Goal: Task Accomplishment & Management: Complete application form

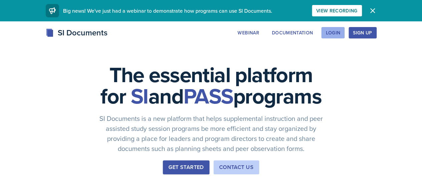
click at [345, 29] on button "Login" at bounding box center [332, 32] width 23 height 11
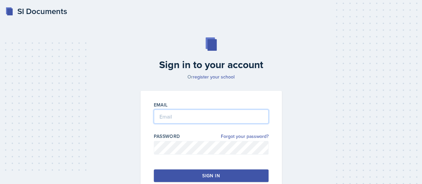
click at [208, 112] on input "email" at bounding box center [211, 116] width 115 height 14
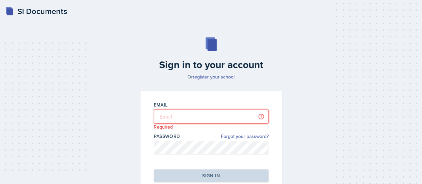
type input "[EMAIL_ADDRESS][DOMAIN_NAME]"
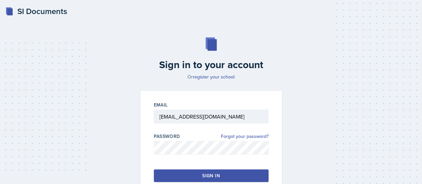
click at [204, 176] on div "Sign in" at bounding box center [210, 175] width 17 height 7
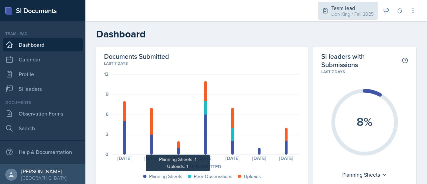
click at [361, 17] on div "Lion King / Fall 2025" at bounding box center [353, 14] width 42 height 7
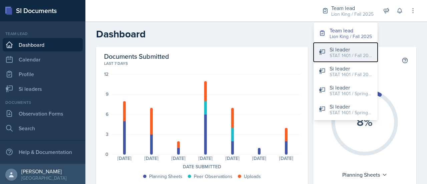
click at [358, 51] on div "Si leader" at bounding box center [351, 49] width 43 height 8
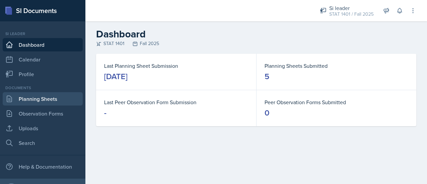
click at [31, 101] on link "Planning Sheets" at bounding box center [43, 98] width 80 height 13
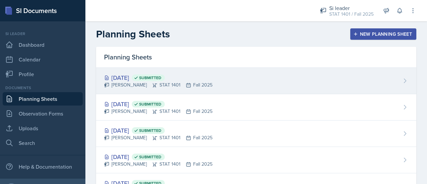
click at [199, 83] on div "[PERSON_NAME] STAT 1401 Fall 2025" at bounding box center [158, 84] width 108 height 7
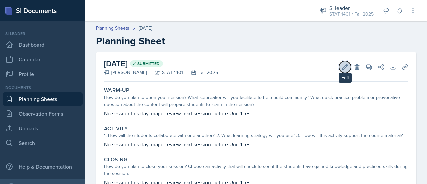
click at [339, 65] on button "Edit" at bounding box center [345, 67] width 12 height 12
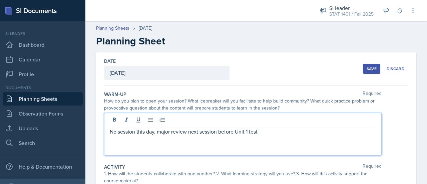
click at [187, 120] on div "No session this day, major review next session before Unit 1 test" at bounding box center [243, 134] width 278 height 43
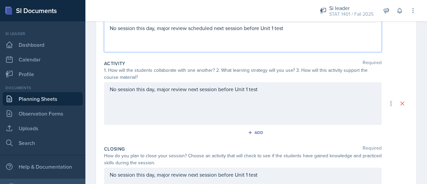
scroll to position [105, 0]
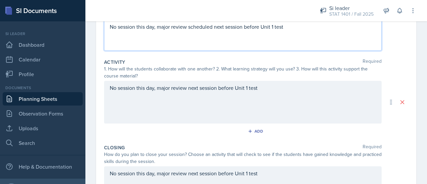
click at [187, 88] on p "No session this day, major review next session before Unit 1 test" at bounding box center [243, 88] width 266 height 8
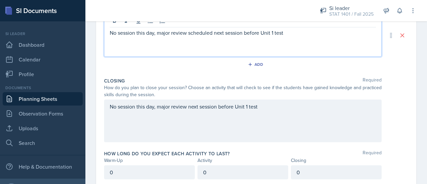
scroll to position [172, 0]
click at [188, 105] on p "No session this day, major review next session before Unit 1 test" at bounding box center [243, 106] width 266 height 8
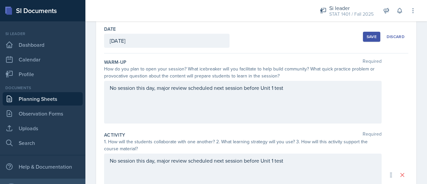
scroll to position [0, 0]
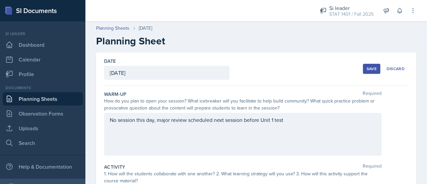
click at [368, 70] on div "Save" at bounding box center [372, 68] width 10 height 5
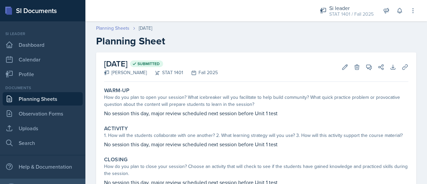
click at [113, 27] on link "Planning Sheets" at bounding box center [112, 28] width 33 height 7
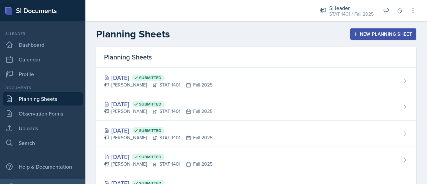
click at [365, 30] on button "New Planning Sheet" at bounding box center [384, 33] width 66 height 11
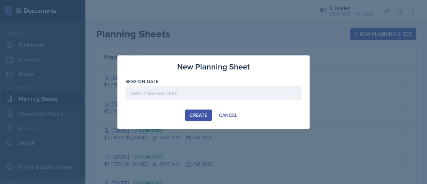
click at [234, 96] on div at bounding box center [214, 93] width 176 height 14
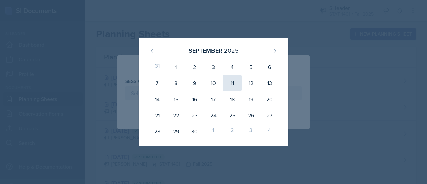
click at [238, 81] on div "11" at bounding box center [232, 83] width 19 height 16
type input "[DATE]"
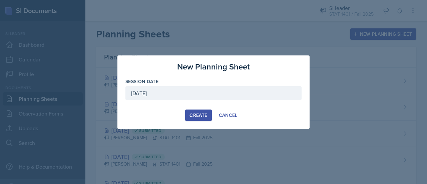
click at [206, 117] on div "Create" at bounding box center [199, 115] width 18 height 5
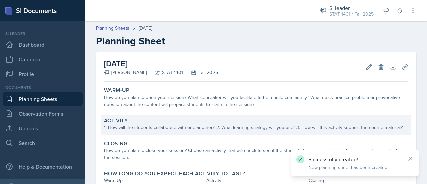
click at [174, 117] on div "Activity" at bounding box center [256, 120] width 304 height 7
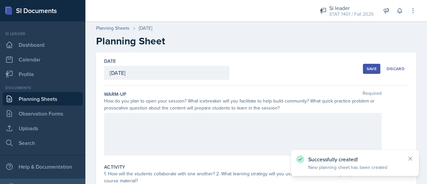
click at [170, 123] on div at bounding box center [243, 134] width 278 height 43
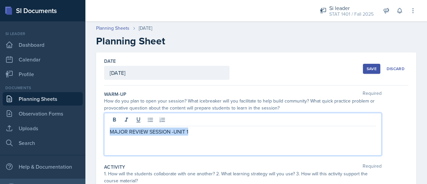
drag, startPoint x: 195, startPoint y: 132, endPoint x: 89, endPoint y: 130, distance: 105.8
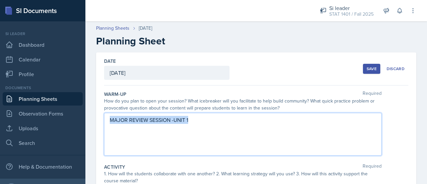
copy p "MAJOR REVIEW SESSION -UNIT 1"
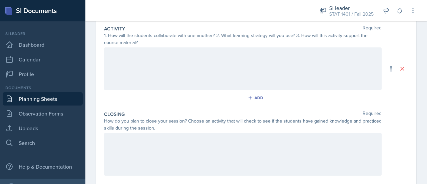
click at [234, 56] on p at bounding box center [243, 54] width 266 height 8
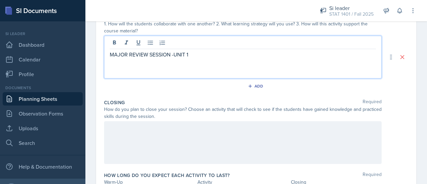
click at [137, 135] on div at bounding box center [243, 142] width 278 height 43
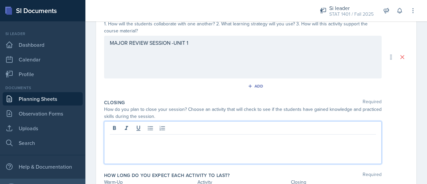
scroll to position [162, 0]
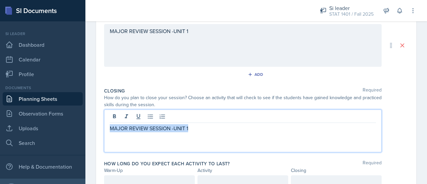
drag, startPoint x: 198, startPoint y: 128, endPoint x: 98, endPoint y: 127, distance: 99.8
click at [98, 127] on div "Date [DATE] [DATE] 31 1 2 3 4 5 6 7 8 9 10 11 12 13 14 15 16 17 18 19 20 21 22 …" at bounding box center [256, 45] width 320 height 309
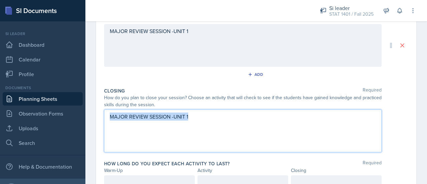
scroll to position [150, 0]
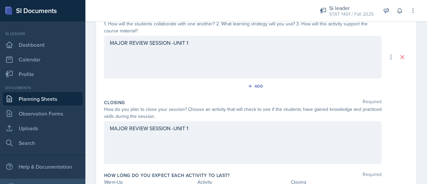
click at [143, 143] on div "MAJOR REVIEW SESSION -UNIT 1" at bounding box center [243, 142] width 278 height 43
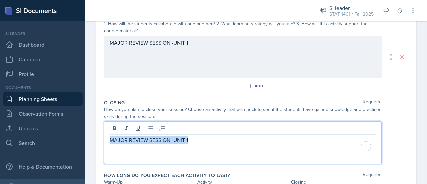
scroll to position [162, 0]
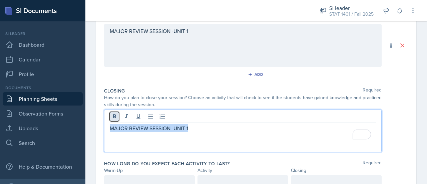
click at [114, 117] on icon at bounding box center [114, 116] width 3 height 4
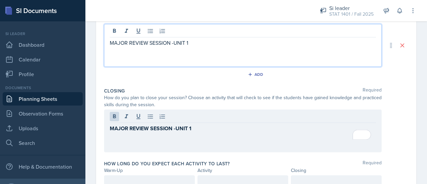
click at [201, 27] on div "MAJOR REVIEW SESSION -UNIT 1" at bounding box center [243, 45] width 278 height 43
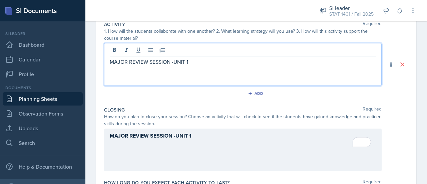
scroll to position [127, 0]
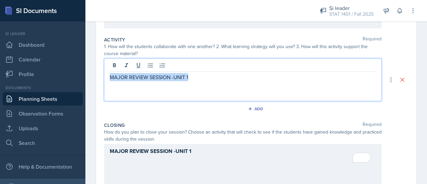
drag, startPoint x: 190, startPoint y: 77, endPoint x: 107, endPoint y: 79, distance: 82.8
click at [107, 79] on div "MAJOR REVIEW SESSION -UNIT 1" at bounding box center [243, 79] width 278 height 43
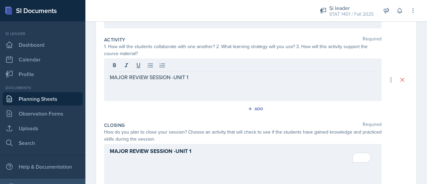
click at [117, 69] on div at bounding box center [243, 66] width 266 height 11
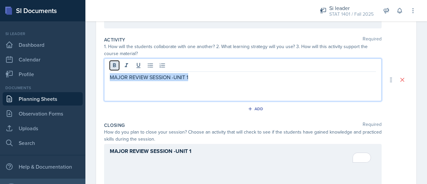
click at [115, 64] on icon at bounding box center [114, 65] width 3 height 4
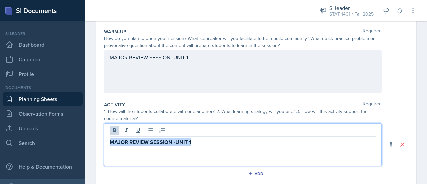
scroll to position [74, 0]
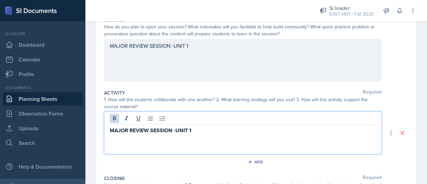
click at [190, 50] on p "MAJOR REVIEW SESSION -UNIT 1" at bounding box center [243, 46] width 266 height 8
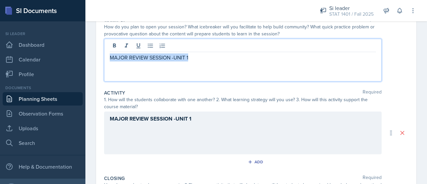
drag, startPoint x: 190, startPoint y: 58, endPoint x: 106, endPoint y: 56, distance: 84.2
click at [106, 56] on div "MAJOR REVIEW SESSION -UNIT 1" at bounding box center [243, 60] width 278 height 43
click at [113, 46] on icon at bounding box center [114, 45] width 3 height 4
click at [200, 61] on div "MAJOR REVIEW SESSION -UNIT 1" at bounding box center [243, 60] width 278 height 43
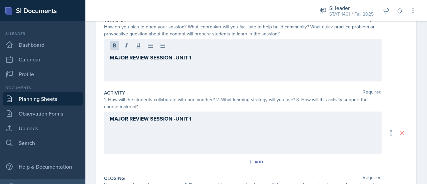
click at [207, 64] on div "MAJOR REVIEW SESSION -UNIT 1" at bounding box center [243, 60] width 278 height 43
click at [184, 70] on div "MAJOR REVIEW SESSION -UNIT 1" at bounding box center [243, 60] width 278 height 43
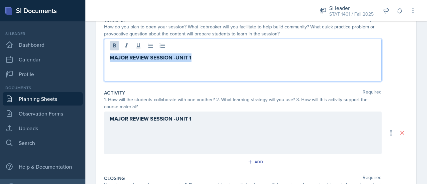
click at [201, 60] on p "MAJOR REVIEW SESSION -UNIT 1" at bounding box center [243, 57] width 266 height 8
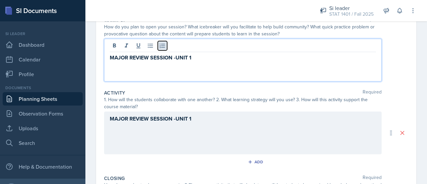
click at [166, 48] on button at bounding box center [162, 45] width 9 height 9
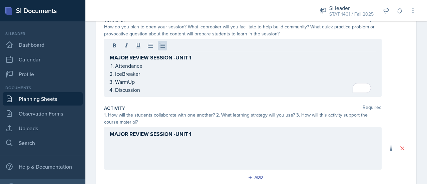
click at [120, 143] on div "MAJOR REVIEW SESSION -UNIT 1" at bounding box center [243, 148] width 278 height 43
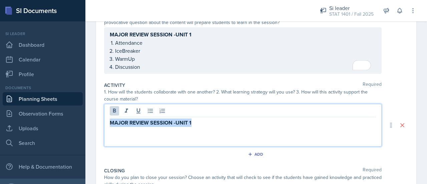
click at [201, 120] on p "MAJOR REVIEW SESSION -UNIT 1" at bounding box center [243, 123] width 266 height 8
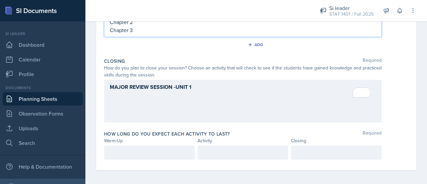
click at [182, 105] on div "MAJOR REVIEW SESSION -UNIT 1" at bounding box center [243, 101] width 278 height 43
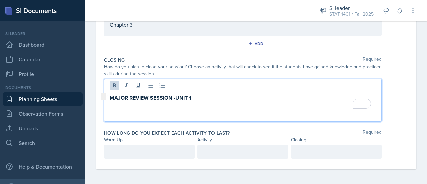
click at [207, 103] on p "To enrich screen reader interactions, please activate Accessibility in Grammarl…" at bounding box center [243, 106] width 266 height 8
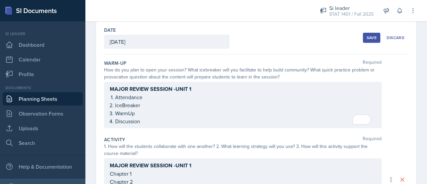
scroll to position [30, 0]
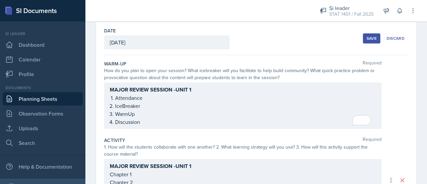
click at [152, 106] on ol "Attendance IceBreaker WarmUp Discussion" at bounding box center [245, 110] width 261 height 32
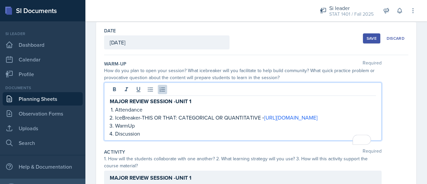
click at [159, 130] on p "WarmUp" at bounding box center [245, 126] width 261 height 8
click at [136, 130] on p "WarmUp- [URL][DOMAIN_NAME]" at bounding box center [245, 126] width 261 height 8
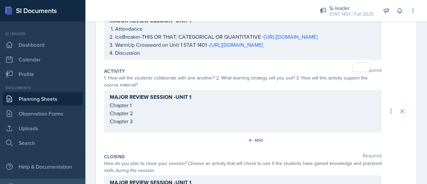
scroll to position [114, 0]
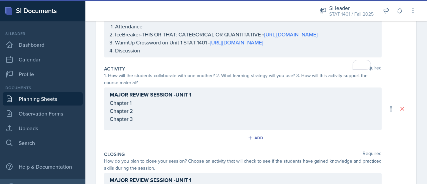
click at [149, 116] on div "MAJOR REVIEW SESSION -UNIT 1 Chapter 1 Chapter 2 Chapter 3" at bounding box center [243, 108] width 278 height 43
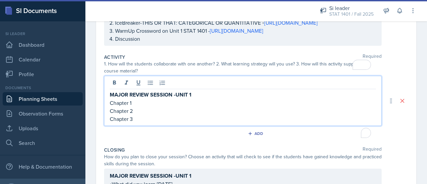
scroll to position [102, 0]
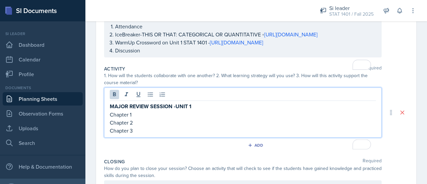
click at [194, 111] on p "MAJOR REVIEW SESSION -UNIT 1" at bounding box center [243, 106] width 266 height 8
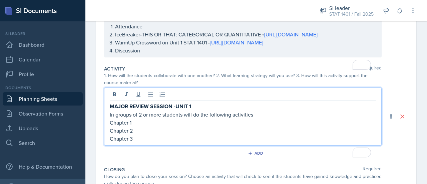
click at [154, 127] on p "Chapter 1" at bounding box center [243, 123] width 266 height 8
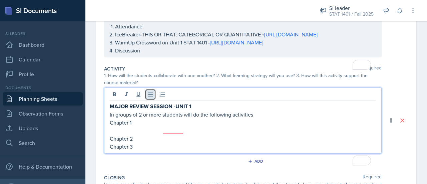
click at [147, 99] on button at bounding box center [150, 94] width 9 height 9
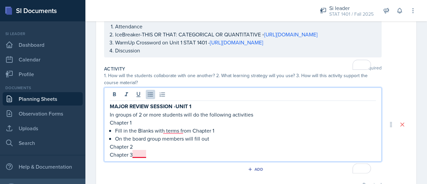
click at [145, 143] on p "On the board group members will fill out" at bounding box center [245, 139] width 261 height 8
click at [210, 143] on p "On the board, group members will fill out" at bounding box center [245, 139] width 261 height 8
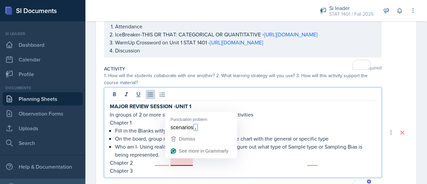
click at [163, 159] on p "Who am I- Using realife scenarios students have to figure out what type of Samp…" at bounding box center [245, 151] width 261 height 16
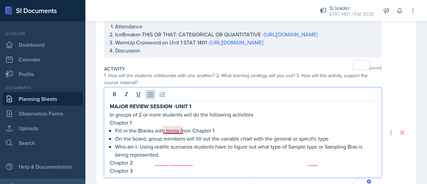
click at [174, 119] on p "In groups of 2 or more students will do the following activities" at bounding box center [243, 115] width 266 height 8
click at [162, 159] on p "Who am I- Using realife scenarios students have to figure out what type of Samp…" at bounding box center [245, 151] width 261 height 16
click at [180, 159] on p "Who am I- Using real-life scenarios students have to figure out what type of Sa…" at bounding box center [245, 151] width 261 height 16
click at [187, 119] on p "In groups of 2 or more students, will do the following activities" at bounding box center [243, 115] width 266 height 8
click at [258, 119] on p "In groups of 2 or more students will do the following activities" at bounding box center [243, 115] width 266 height 8
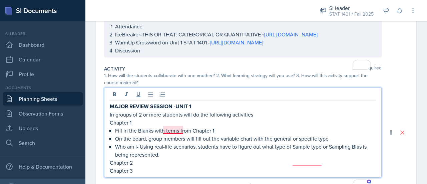
click at [171, 119] on p "In groups of 2 or more students will do the following activities" at bounding box center [243, 115] width 266 height 8
click at [305, 159] on p "Who am I- Using real-life scenarios, students have to figure out what type of S…" at bounding box center [245, 151] width 261 height 16
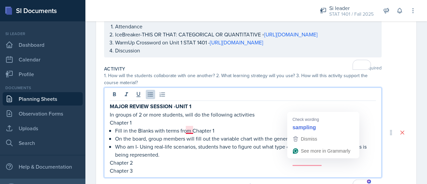
click at [188, 119] on p "In groups of 2 or more students, will do the following activities" at bounding box center [243, 115] width 266 height 8
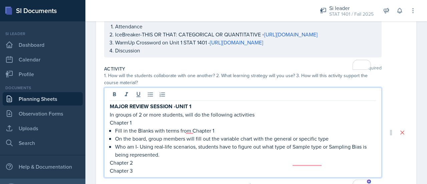
click at [188, 119] on p "In groups of 2 or more students, will do the following activities" at bounding box center [243, 115] width 266 height 8
click at [311, 159] on p "Who am I- Using real-life scenarios, students have to figure out what type of S…" at bounding box center [245, 151] width 261 height 16
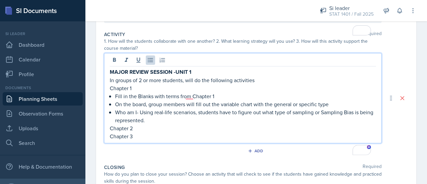
scroll to position [138, 0]
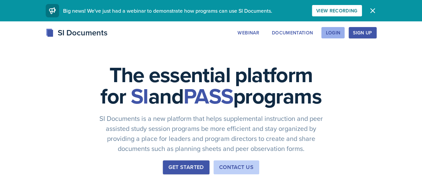
click at [341, 34] on div "Login" at bounding box center [333, 32] width 15 height 5
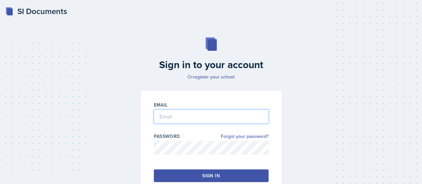
click at [191, 118] on input "email" at bounding box center [211, 116] width 115 height 14
type input "ajoh1021@students.kennesaw.edu"
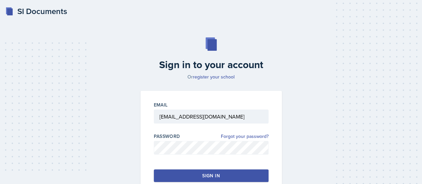
click at [197, 174] on button "Sign in" at bounding box center [211, 175] width 115 height 13
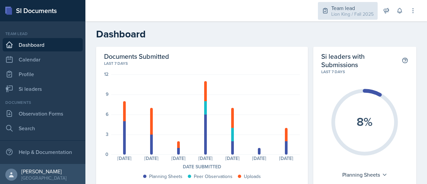
click at [366, 10] on div "Team lead" at bounding box center [353, 8] width 42 height 8
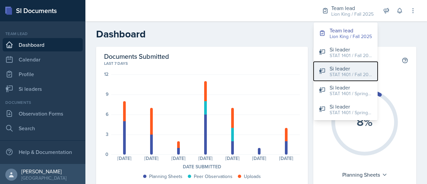
click at [354, 70] on div "Si leader" at bounding box center [351, 68] width 43 height 8
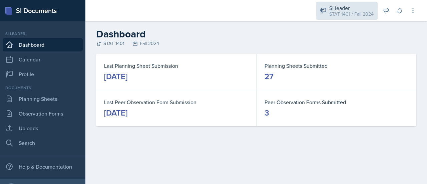
click at [356, 11] on div "STAT 1401 / Fall 2024" at bounding box center [351, 14] width 44 height 7
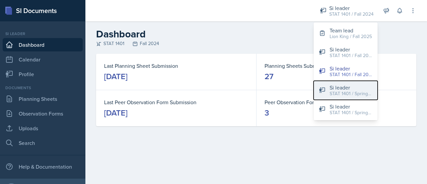
click at [339, 93] on div "STAT 1401 / Spring 2025" at bounding box center [351, 93] width 43 height 7
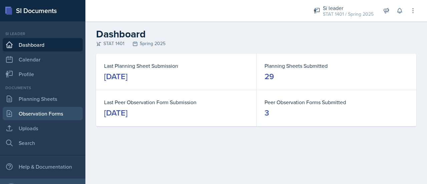
click at [26, 111] on link "Observation Forms" at bounding box center [43, 113] width 80 height 13
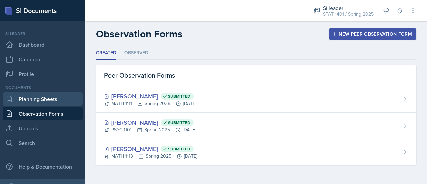
click at [32, 97] on link "Planning Sheets" at bounding box center [43, 98] width 80 height 13
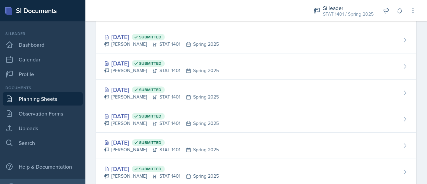
scroll to position [489, 0]
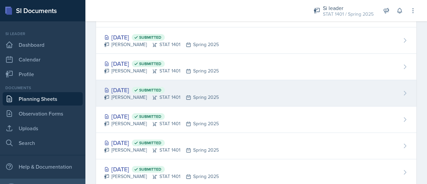
click at [233, 96] on div "Feb 11th, 2025 Submitted Asha-Kaye Johnson STAT 1401 Spring 2025" at bounding box center [256, 93] width 320 height 26
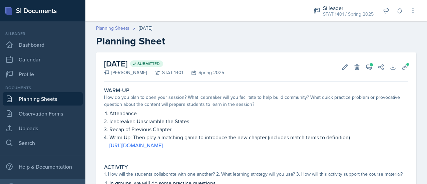
click at [120, 28] on link "Planning Sheets" at bounding box center [112, 28] width 33 height 7
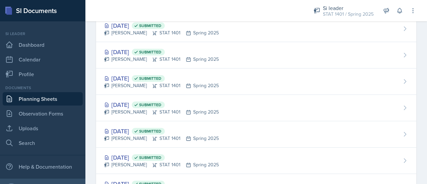
scroll to position [661, 0]
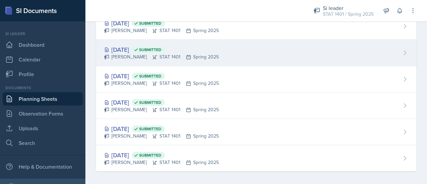
click at [236, 52] on div "Jan 28th, 2025 Submitted Asha-Kaye Johnson STAT 1401 Spring 2025" at bounding box center [256, 53] width 320 height 26
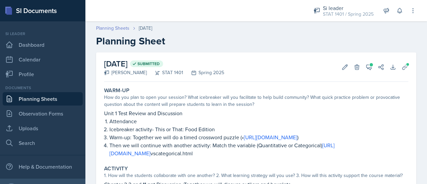
click at [112, 28] on link "Planning Sheets" at bounding box center [112, 28] width 33 height 7
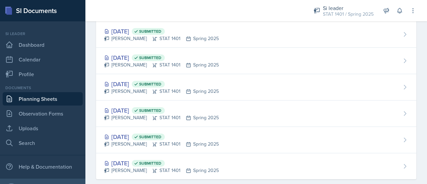
scroll to position [661, 0]
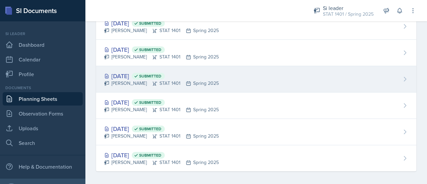
click at [283, 72] on div "Jan 23rd, 2025 Submitted Asha-Kaye Johnson STAT 1401 Spring 2025" at bounding box center [256, 79] width 320 height 26
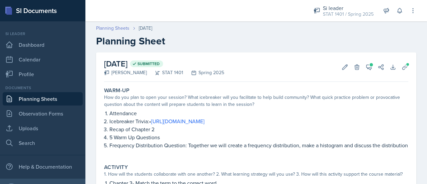
click at [107, 31] on link "Planning Sheets" at bounding box center [112, 28] width 33 height 7
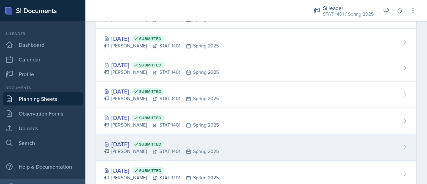
scroll to position [564, 0]
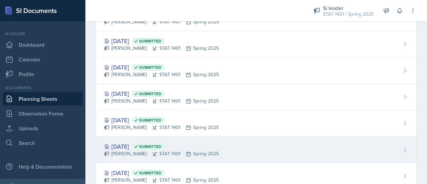
click at [298, 141] on div "Jan 28th, 2025 Submitted Asha-Kaye Johnson STAT 1401 Spring 2025" at bounding box center [256, 150] width 320 height 26
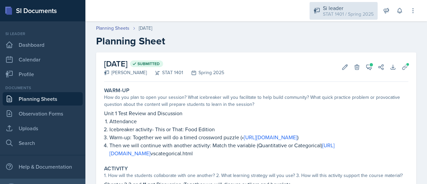
click at [368, 16] on div "STAT 1401 / Spring 2025" at bounding box center [348, 14] width 51 height 7
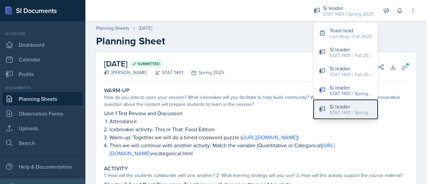
click at [355, 112] on div "STAT 1401 / Spring 2024" at bounding box center [351, 112] width 43 height 7
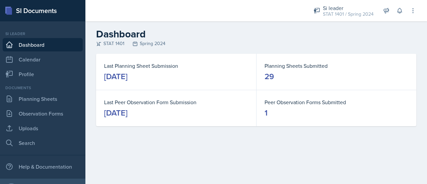
click at [57, 104] on link "Planning Sheets" at bounding box center [43, 98] width 80 height 13
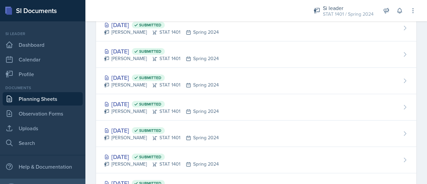
scroll to position [659, 0]
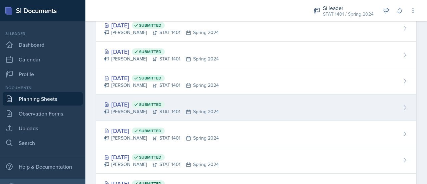
click at [370, 110] on div "Jan 23rd, 2024 Submitted Asha-Kaye Johnson STAT 1401 Spring 2024" at bounding box center [256, 107] width 320 height 26
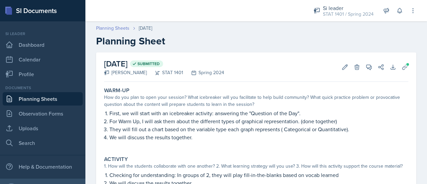
click at [120, 29] on link "Planning Sheets" at bounding box center [112, 28] width 33 height 7
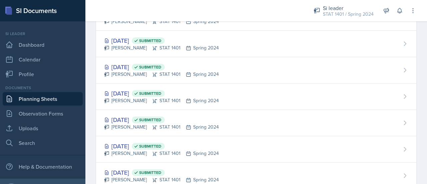
scroll to position [643, 0]
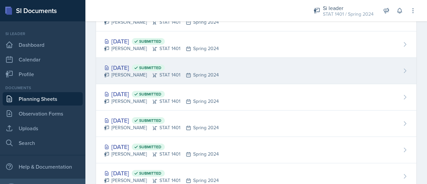
click at [366, 70] on div "Jan 30th, 2024 Submitted Asha-Kaye Johnson STAT 1401 Spring 2024" at bounding box center [256, 71] width 320 height 26
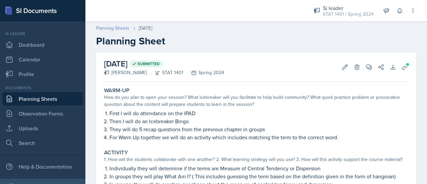
click at [121, 28] on link "Planning Sheets" at bounding box center [112, 28] width 33 height 7
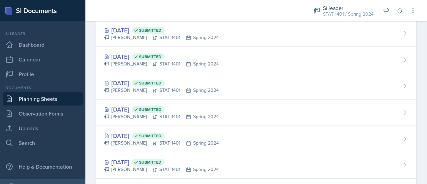
scroll to position [623, 0]
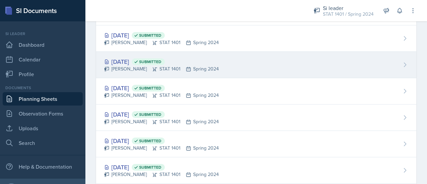
click at [377, 56] on div "Feb 1st, 2024 Submitted Asha-Kaye Johnson STAT 1401 Spring 2024" at bounding box center [256, 65] width 320 height 26
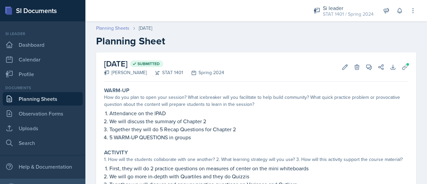
click at [116, 25] on link "Planning Sheets" at bounding box center [112, 28] width 33 height 7
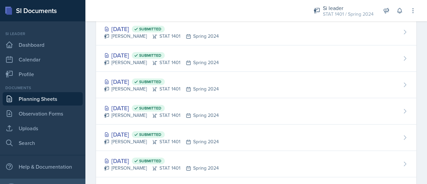
scroll to position [598, 0]
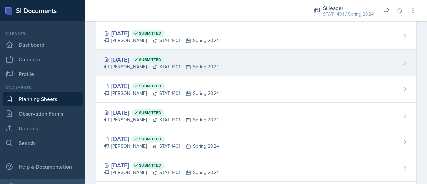
click at [323, 58] on div "Feb 6th, 2024 Submitted Asha-Kaye Johnson STAT 1401 Spring 2024" at bounding box center [256, 63] width 320 height 26
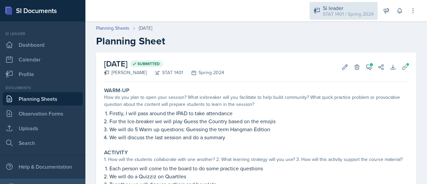
click at [351, 8] on div "Si leader" at bounding box center [348, 8] width 51 height 8
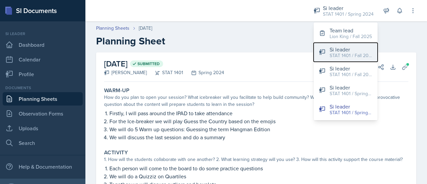
drag, startPoint x: 352, startPoint y: 53, endPoint x: 366, endPoint y: 55, distance: 14.2
click at [366, 55] on div "STAT 1401 / Fall 2025" at bounding box center [351, 55] width 43 height 7
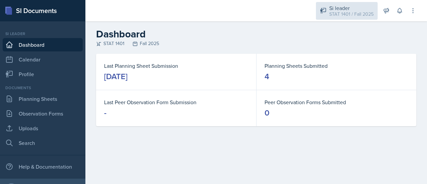
click at [365, 12] on div "STAT 1401 / Fall 2025" at bounding box center [351, 14] width 44 height 7
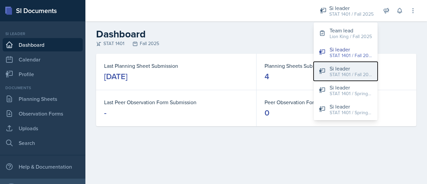
click at [367, 72] on div "STAT 1401 / Fall 2024" at bounding box center [351, 74] width 43 height 7
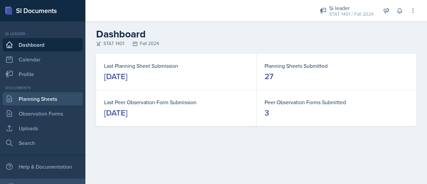
click at [41, 103] on link "Planning Sheets" at bounding box center [43, 98] width 80 height 13
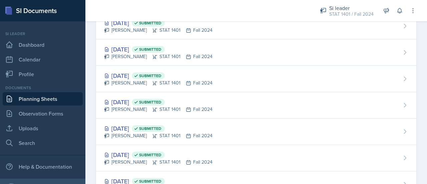
scroll to position [607, 0]
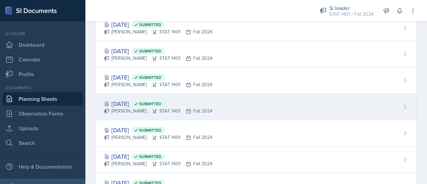
click at [357, 108] on div "Sep 3rd, 2024 Submitted Asha-Kaye Johnson STAT 1401 Fall 2024" at bounding box center [256, 107] width 320 height 26
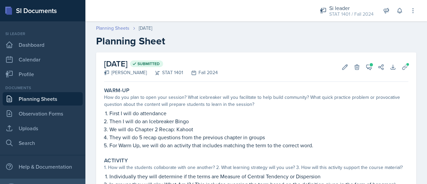
click at [119, 26] on link "Planning Sheets" at bounding box center [112, 28] width 33 height 7
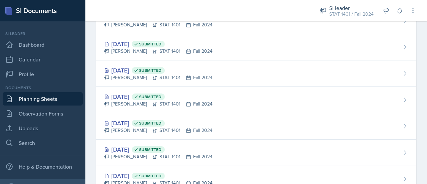
scroll to position [581, 0]
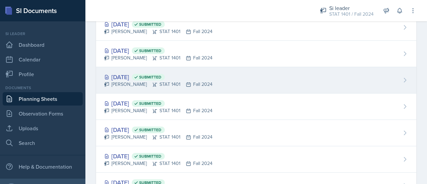
click at [379, 79] on div "Sep 10th, 2024 Submitted Asha-Kaye Johnson STAT 1401 Fall 2024" at bounding box center [256, 80] width 320 height 26
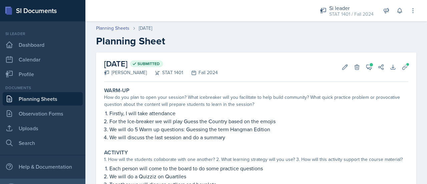
click at [122, 21] on div at bounding box center [197, 10] width 212 height 21
click at [120, 31] on link "Planning Sheets" at bounding box center [112, 28] width 33 height 7
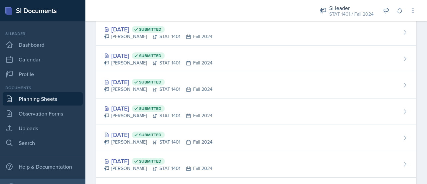
scroll to position [578, 0]
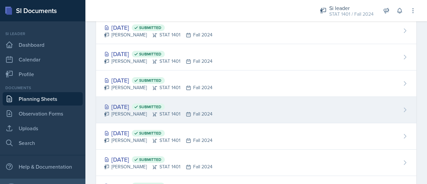
click at [377, 110] on div "Sep 5th, 2024 Submitted Asha-Kaye Johnson STAT 1401 Fall 2024" at bounding box center [256, 110] width 320 height 26
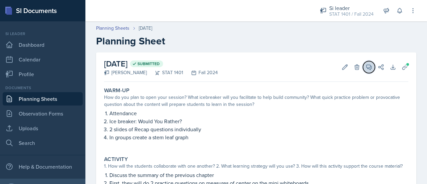
click at [367, 67] on icon at bounding box center [369, 67] width 5 height 5
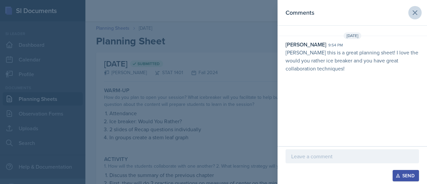
click at [417, 15] on icon at bounding box center [415, 13] width 8 height 8
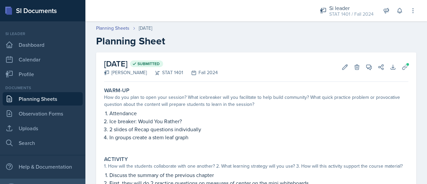
click at [128, 25] on link "Planning Sheets" at bounding box center [112, 28] width 33 height 7
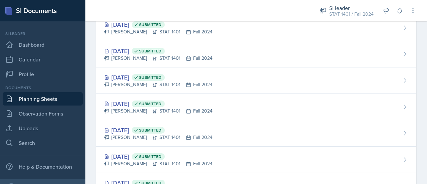
scroll to position [554, 0]
click at [383, 81] on div "Sep 12th, 2024 Submitted Asha-Kaye Johnson STAT 1401 Fall 2024" at bounding box center [256, 81] width 320 height 26
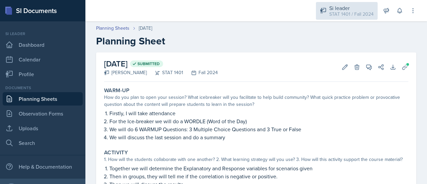
click at [359, 7] on div "Si leader" at bounding box center [351, 8] width 44 height 8
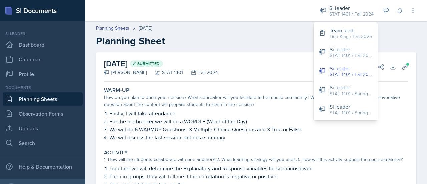
click at [254, 43] on h2 "Planning Sheet" at bounding box center [256, 41] width 320 height 12
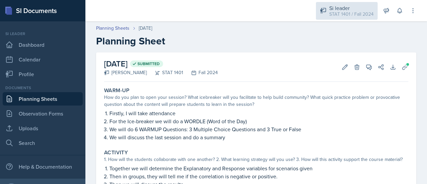
click at [334, 14] on div "STAT 1401 / Fall 2024" at bounding box center [351, 14] width 44 height 7
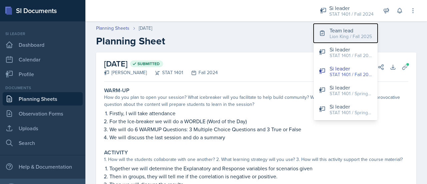
click at [338, 35] on div "Lion King / Fall 2025" at bounding box center [351, 36] width 42 height 7
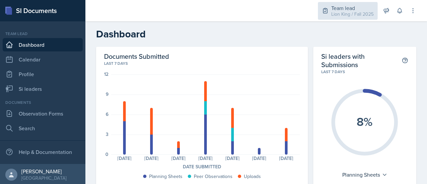
click at [352, 19] on div "Team lead Lion King / Fall 2025" at bounding box center [348, 11] width 60 height 18
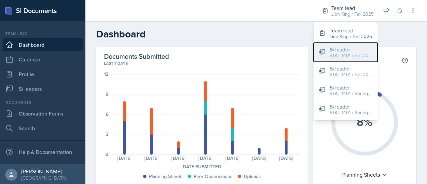
click at [352, 52] on div "STAT 1401 / Fall 2025" at bounding box center [351, 55] width 43 height 7
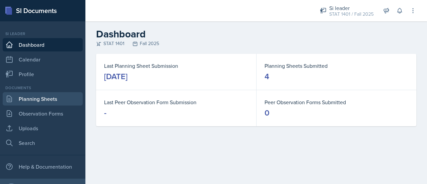
click at [50, 95] on link "Planning Sheets" at bounding box center [43, 98] width 80 height 13
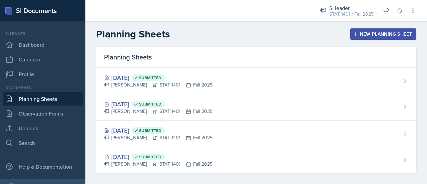
click at [359, 31] on div "New Planning Sheet" at bounding box center [383, 33] width 57 height 5
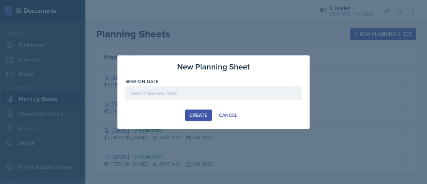
click at [202, 92] on div at bounding box center [214, 93] width 176 height 14
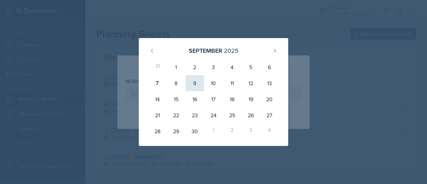
click at [194, 88] on div "9" at bounding box center [195, 83] width 19 height 16
type input "[DATE]"
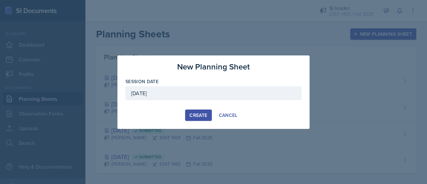
click at [199, 114] on div "Create" at bounding box center [199, 115] width 18 height 5
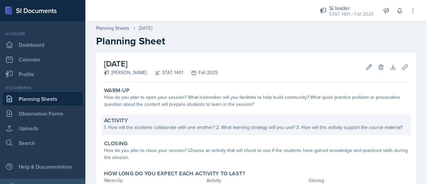
click at [166, 129] on div "1. How will the students collaborate with one another? 2. What learning strateg…" at bounding box center [256, 127] width 304 height 7
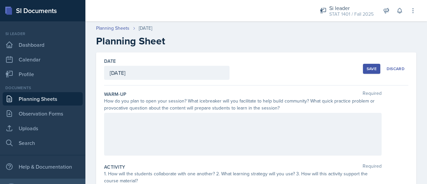
click at [151, 132] on div at bounding box center [243, 134] width 278 height 43
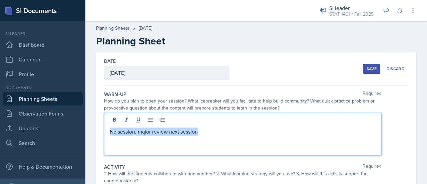
drag, startPoint x: 199, startPoint y: 133, endPoint x: 95, endPoint y: 130, distance: 103.9
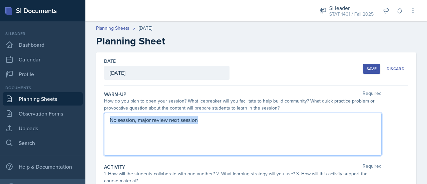
copy p "No session, major review next session"
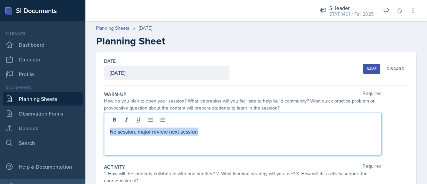
click at [199, 133] on p "No session, major review next session" at bounding box center [243, 132] width 266 height 8
drag, startPoint x: 199, startPoint y: 133, endPoint x: 181, endPoint y: 131, distance: 18.1
click at [181, 131] on p "No session, major review next session" at bounding box center [243, 132] width 266 height 8
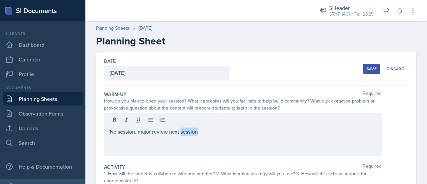
drag, startPoint x: 109, startPoint y: 130, endPoint x: 210, endPoint y: 133, distance: 101.2
click at [210, 133] on div "No session, major review next session" at bounding box center [243, 134] width 278 height 43
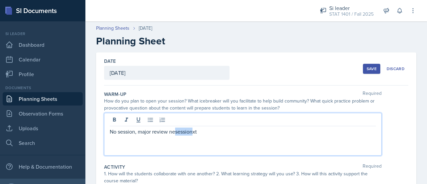
click at [176, 132] on p "No session, major review nesessionxt" at bounding box center [243, 132] width 266 height 8
drag, startPoint x: 212, startPoint y: 132, endPoint x: 107, endPoint y: 132, distance: 104.2
click at [107, 132] on div "No session, major review nesessionxt" at bounding box center [243, 134] width 278 height 43
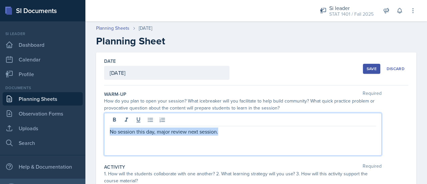
drag, startPoint x: 223, startPoint y: 131, endPoint x: 104, endPoint y: 135, distance: 118.6
click at [104, 135] on div "No session this day, major review next session." at bounding box center [243, 134] width 278 height 43
copy p "No session this day, major review next session."
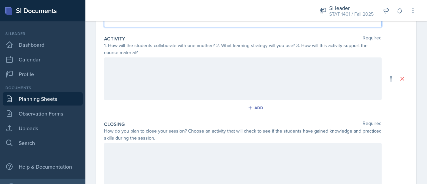
click at [234, 66] on p at bounding box center [243, 64] width 266 height 8
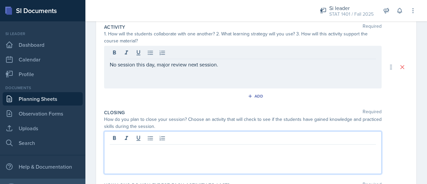
click at [136, 137] on div at bounding box center [243, 152] width 278 height 43
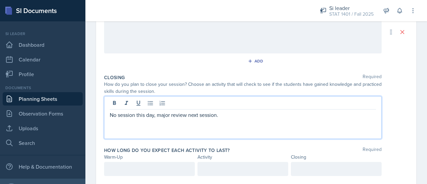
scroll to position [193, 0]
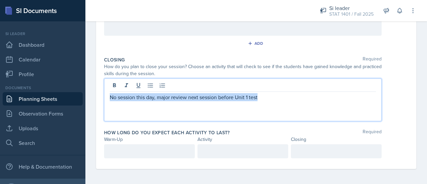
drag, startPoint x: 273, startPoint y: 96, endPoint x: 99, endPoint y: 95, distance: 173.9
click at [99, 95] on div "Date September 9th, 2025 September 2025 31 1 2 3 4 5 6 7 8 9 10 11 12 13 14 15 …" at bounding box center [256, 14] width 320 height 309
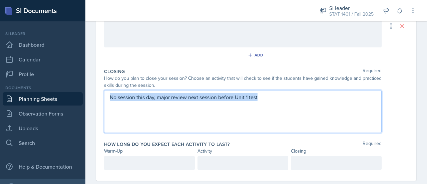
copy p "No session this day, major review next session before Unit 1 test"
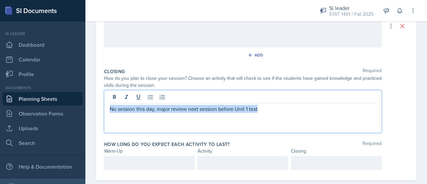
scroll to position [193, 0]
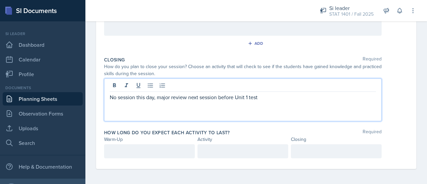
click at [207, 102] on div "No session this day, major review next session before Unit 1 test" at bounding box center [243, 99] width 278 height 43
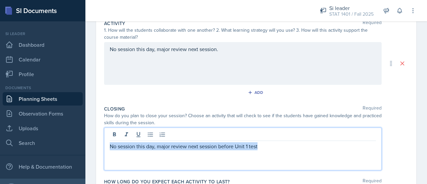
scroll to position [128, 0]
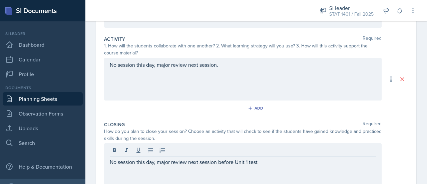
click at [219, 166] on div "No session this day, major review next session before Unit 1 test" at bounding box center [243, 164] width 278 height 43
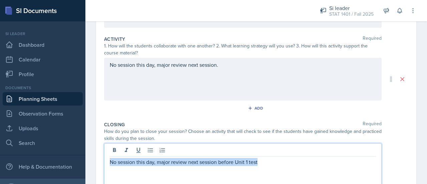
click at [214, 161] on p "No session this day, major review next session before Unit 1 test" at bounding box center [243, 162] width 266 height 8
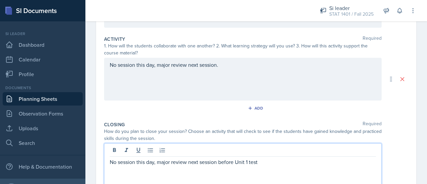
click at [218, 161] on p "No session this day, major review next session before Unit 1 test" at bounding box center [243, 162] width 266 height 8
drag, startPoint x: 220, startPoint y: 162, endPoint x: 268, endPoint y: 164, distance: 48.8
click at [268, 164] on p "No session this day, major review next session before Unit 1 test" at bounding box center [243, 162] width 266 height 8
copy p "before Unit 1 test"
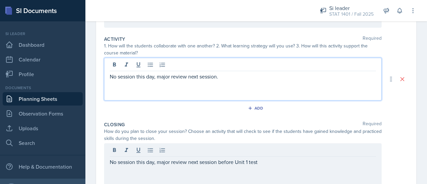
click at [240, 72] on p "No session this day, major review next session." at bounding box center [243, 76] width 266 height 8
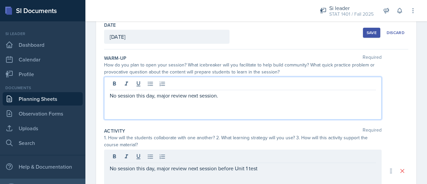
click at [228, 91] on p "No session this day, major review next session." at bounding box center [243, 95] width 266 height 8
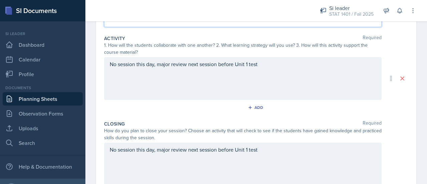
scroll to position [0, 0]
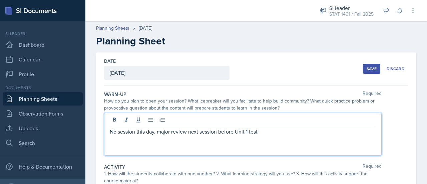
click at [370, 70] on div "Save" at bounding box center [372, 68] width 10 height 5
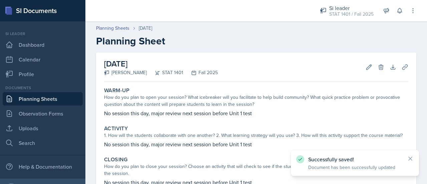
click at [277, 45] on h2 "Planning Sheet" at bounding box center [256, 41] width 320 height 12
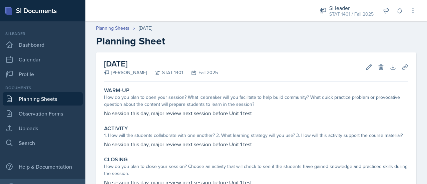
scroll to position [71, 0]
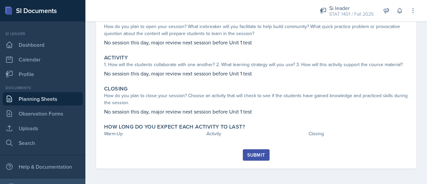
click at [258, 156] on div "Submit" at bounding box center [256, 154] width 18 height 5
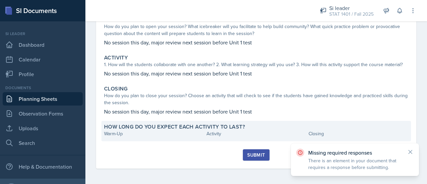
click at [239, 135] on div "Activity" at bounding box center [257, 133] width 100 height 7
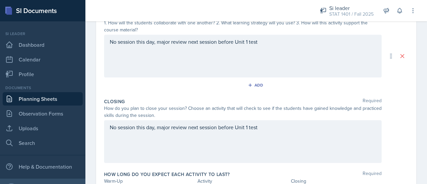
scroll to position [193, 0]
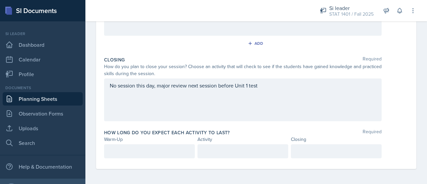
click at [127, 164] on div "Warm-Up Required How do you plan to open your session? What icebreaker will you…" at bounding box center [256, 31] width 304 height 276
click at [122, 154] on p at bounding box center [149, 151] width 79 height 8
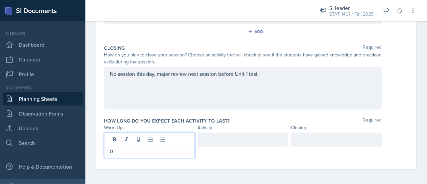
click at [240, 139] on div at bounding box center [243, 140] width 91 height 14
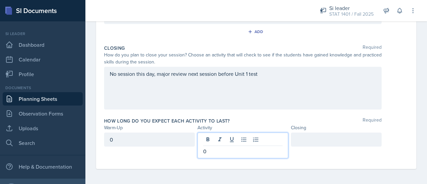
click at [310, 136] on div at bounding box center [336, 140] width 91 height 14
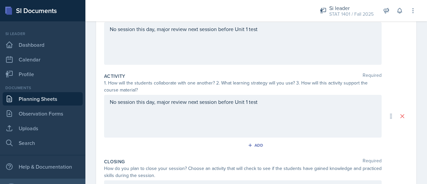
scroll to position [0, 0]
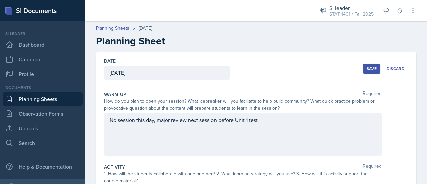
click at [371, 69] on div "Save" at bounding box center [372, 68] width 10 height 5
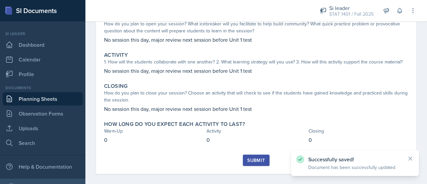
scroll to position [79, 0]
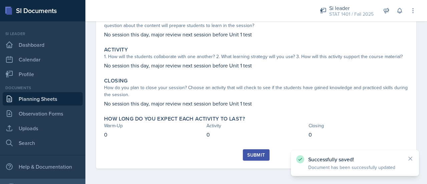
click at [261, 156] on div "Submit" at bounding box center [256, 154] width 18 height 5
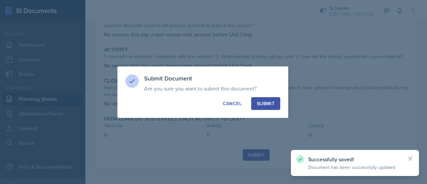
click at [266, 108] on button "Submit" at bounding box center [265, 103] width 29 height 13
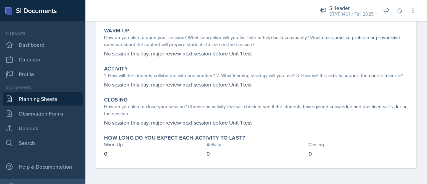
scroll to position [0, 0]
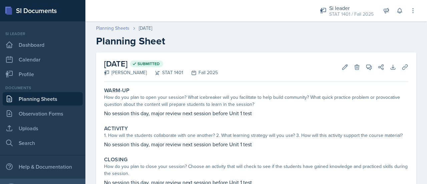
click at [112, 26] on link "Planning Sheets" at bounding box center [112, 28] width 33 height 7
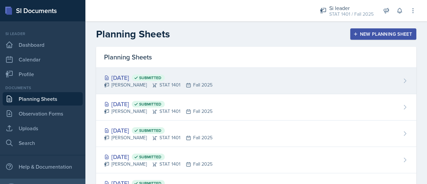
click at [169, 87] on div "[PERSON_NAME] STAT 1401 Fall 2025" at bounding box center [158, 84] width 108 height 7
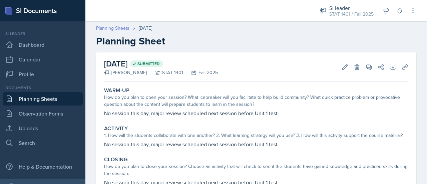
click at [118, 30] on link "Planning Sheets" at bounding box center [112, 28] width 33 height 7
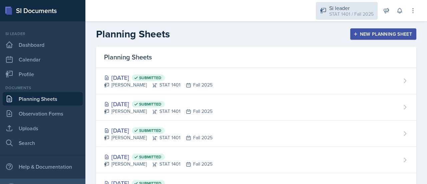
click at [343, 12] on div "STAT 1401 / Fall 2025" at bounding box center [351, 14] width 44 height 7
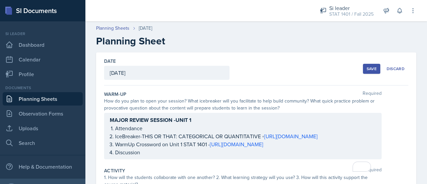
scroll to position [138, 0]
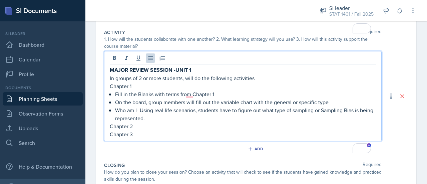
click at [155, 130] on p "Chapter 2" at bounding box center [243, 126] width 266 height 8
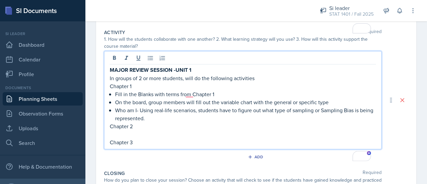
click at [150, 64] on div at bounding box center [243, 58] width 266 height 11
click at [148, 60] on icon at bounding box center [150, 58] width 5 height 4
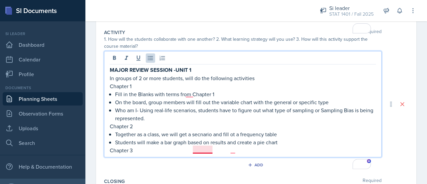
click at [196, 138] on p "Together as a class, we will get a secnario and fill ot a frequency table" at bounding box center [245, 134] width 261 height 8
click at [188, 82] on p "In groups of 2 or more students, will do the following activities" at bounding box center [243, 78] width 266 height 8
click at [233, 138] on p "Together as a class, we will get a scenario and fill ot a frequency table" at bounding box center [245, 134] width 261 height 8
click at [221, 146] on p "Students will make a bar graph based on results and create a pie chart" at bounding box center [245, 142] width 261 height 8
click at [291, 146] on p "Students will make a bar graph based onthe results and create a pie chart" at bounding box center [245, 142] width 261 height 8
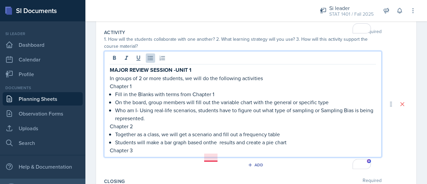
click at [211, 146] on p "Students will make a bar graph based onthe results and create a pie chart" at bounding box center [245, 142] width 261 height 8
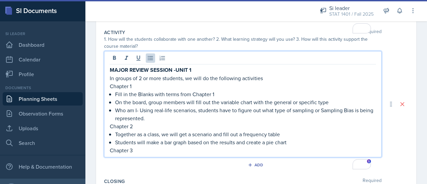
click at [295, 146] on p "Students will make a bar graph based on the results and create a pie chart" at bounding box center [245, 142] width 261 height 8
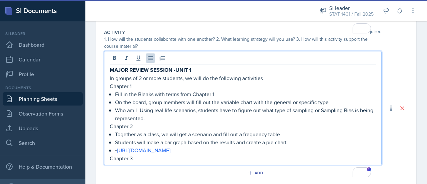
click at [116, 154] on p "◦ https://www.educaplay.com/learning-resources/21966880-types_of_modality_symme…" at bounding box center [245, 150] width 261 height 8
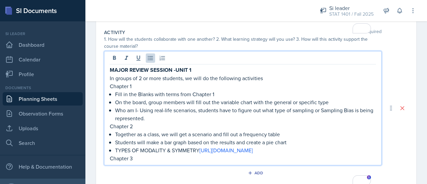
click at [212, 154] on p "TYPES OF MODALITY & SYMMETRY https://www.educaplay.com/learning-resources/21966…" at bounding box center [245, 150] width 261 height 8
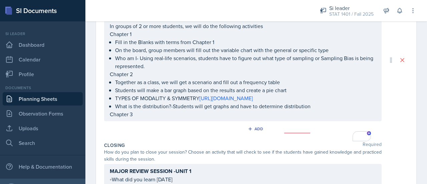
scroll to position [194, 0]
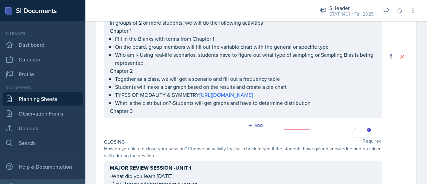
click at [284, 99] on p "TYPES OF MODALITY & SYMMETRY https://www.educaplay.com/learning-resources/21966…" at bounding box center [245, 95] width 261 height 8
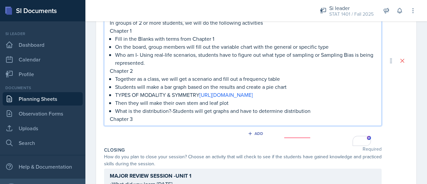
click at [158, 123] on p "Chapter 3" at bounding box center [243, 119] width 266 height 8
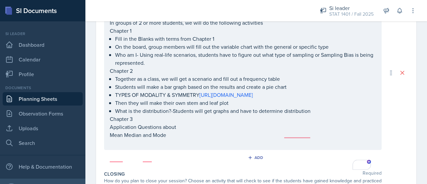
click at [109, 150] on div "MAJOR REVIEW SESSION -UNIT 1 In groups of 2 or more students, we will do the fo…" at bounding box center [243, 73] width 278 height 154
click at [108, 150] on div "MAJOR REVIEW SESSION -UNIT 1 In groups of 2 or more students, we will do the fo…" at bounding box center [243, 73] width 278 height 154
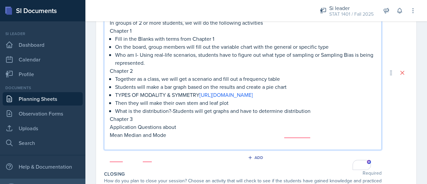
click at [109, 150] on div "MAJOR REVIEW SESSION -UNIT 1 In groups of 2 or more students, we will do the fo…" at bounding box center [243, 73] width 278 height 154
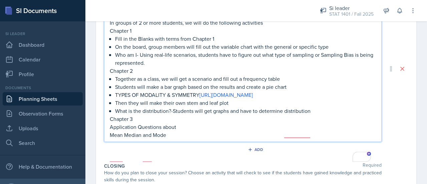
click at [110, 139] on p "Mean Median and Mode" at bounding box center [243, 135] width 266 height 8
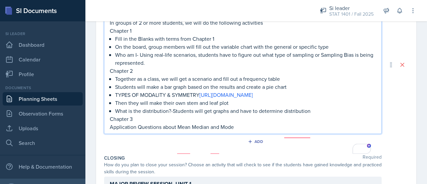
click at [254, 131] on p "Application Questions about Mean Median and Mode" at bounding box center [243, 127] width 266 height 8
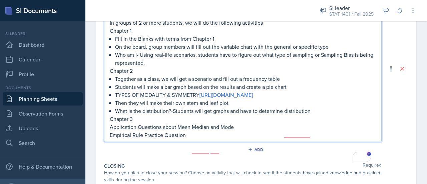
click at [240, 131] on p "Application Questions about Mean Median and Mode" at bounding box center [243, 127] width 266 height 8
click at [194, 139] on p "Empirical Rule Practice Question" at bounding box center [243, 135] width 266 height 8
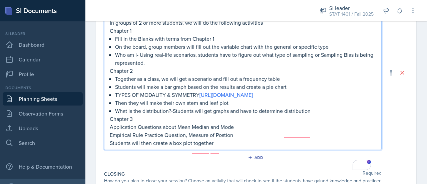
click at [142, 131] on p "Application Questions about Mean Median and Mode" at bounding box center [243, 127] width 266 height 8
click at [138, 123] on p "Chapter 3" at bounding box center [243, 119] width 266 height 8
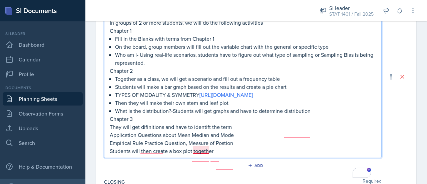
click at [201, 131] on p "They will get difinitions and have to identift the term" at bounding box center [243, 127] width 266 height 8
click at [205, 131] on p "They will get difinitions and have to identift the term" at bounding box center [243, 127] width 266 height 8
click at [153, 131] on p "They will get difinitions and have to identify the term" at bounding box center [243, 127] width 266 height 8
click at [224, 147] on p "Empirical Rule Practice Question, Measure of Postion" at bounding box center [243, 143] width 266 height 8
click at [204, 139] on p "Application Questions about Mean Median and Mode" at bounding box center [243, 135] width 266 height 8
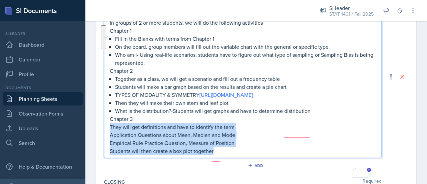
drag, startPoint x: 111, startPoint y: 151, endPoint x: 220, endPoint y: 174, distance: 111.2
click at [220, 155] on div "MAJOR REVIEW SESSION -UNIT 1 In groups of 2 or more students, we will do the fo…" at bounding box center [243, 82] width 266 height 145
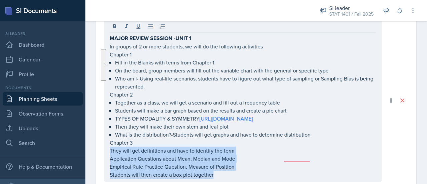
scroll to position [169, 0]
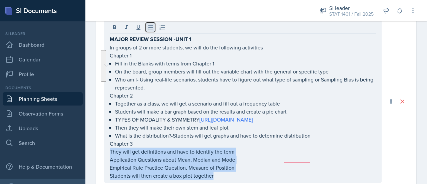
click at [150, 31] on icon at bounding box center [150, 27] width 7 height 7
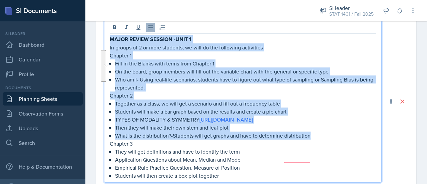
scroll to position [189, 0]
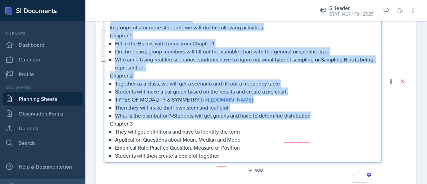
click at [325, 136] on p "They will get definitions and have to identify the term" at bounding box center [245, 132] width 261 height 8
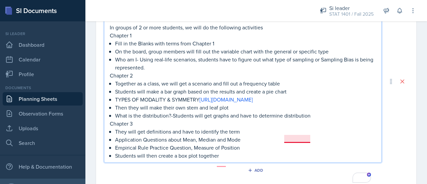
click at [299, 120] on p "What is the distribution?-Students will get graphs and have to determine distri…" at bounding box center [245, 116] width 261 height 8
click at [219, 144] on p "Application Questions about Mean, Median and Mode" at bounding box center [245, 140] width 261 height 8
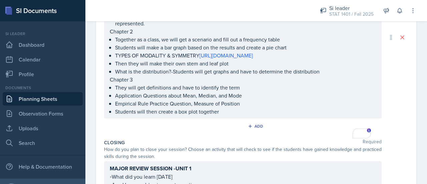
scroll to position [231, 0]
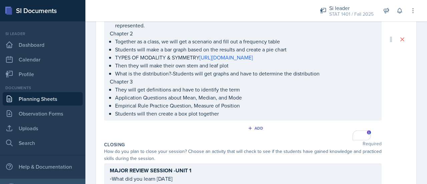
click at [333, 77] on p "What is the distribution?-Students will get graphs and have to determine the di…" at bounding box center [245, 73] width 261 height 8
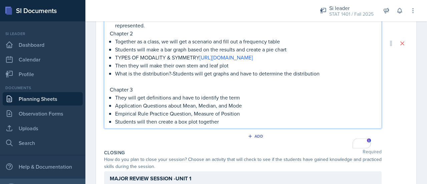
click at [168, 29] on p "Who am I- Using real-life scenarios, students have to figure out what type of s…" at bounding box center [245, 21] width 261 height 16
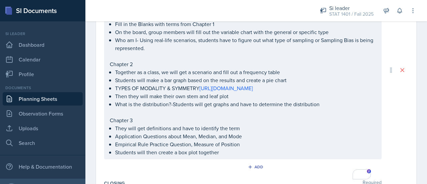
scroll to position [210, 0]
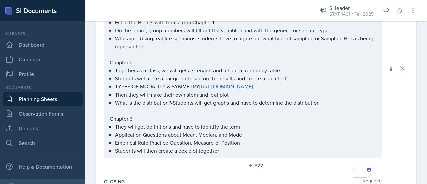
click at [244, 98] on p "Then they will make their own stem and leaf plot" at bounding box center [245, 94] width 261 height 8
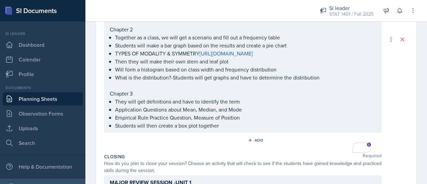
scroll to position [252, 0]
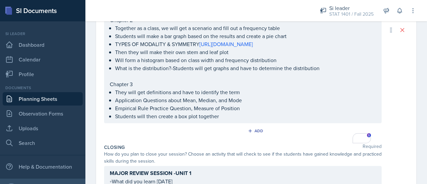
click at [264, 112] on p "Empirical Rule Practice Question, Measure of Position" at bounding box center [245, 108] width 261 height 8
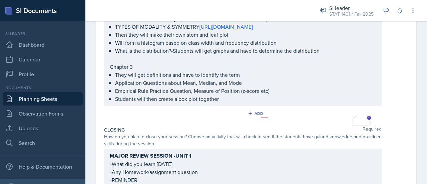
scroll to position [363, 0]
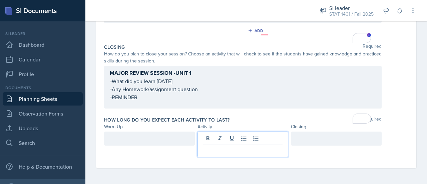
click at [257, 153] on p at bounding box center [242, 150] width 79 height 8
click at [180, 139] on div at bounding box center [149, 139] width 91 height 14
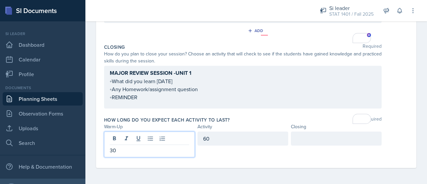
click at [316, 143] on div at bounding box center [336, 139] width 91 height 14
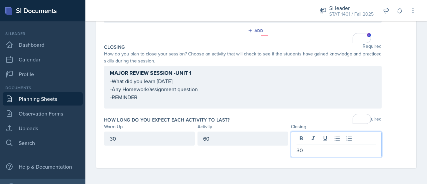
click at [272, 112] on div "Closing Required How do you plan to close your session? Choose an activity that…" at bounding box center [256, 77] width 304 height 73
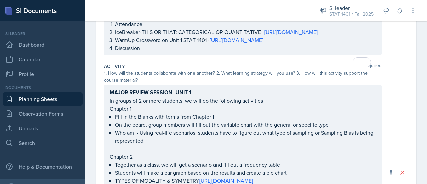
scroll to position [0, 0]
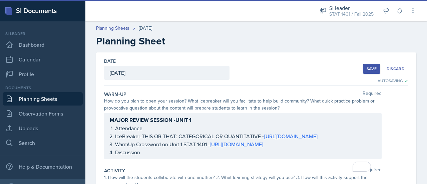
click at [367, 69] on div "Save" at bounding box center [372, 68] width 10 height 5
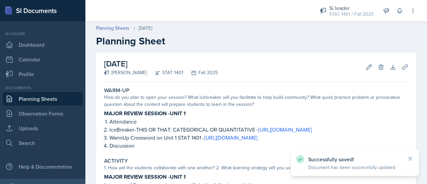
scroll to position [309, 0]
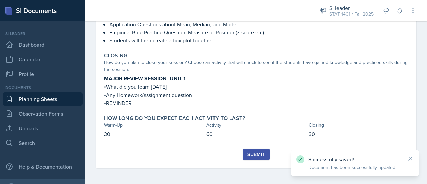
click at [251, 155] on div "Submit" at bounding box center [256, 154] width 18 height 5
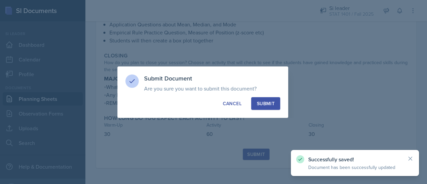
click at [268, 98] on button "Submit" at bounding box center [265, 103] width 29 height 13
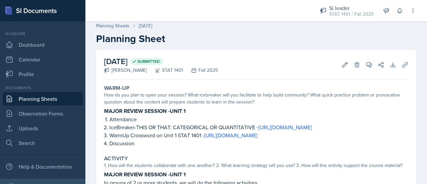
scroll to position [0, 0]
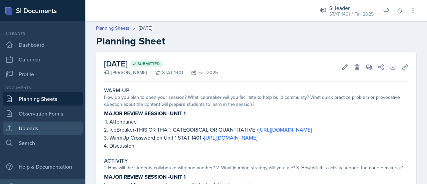
click at [40, 134] on link "Uploads" at bounding box center [43, 128] width 80 height 13
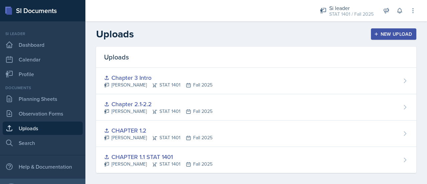
click at [375, 34] on icon "button" at bounding box center [376, 33] width 3 height 3
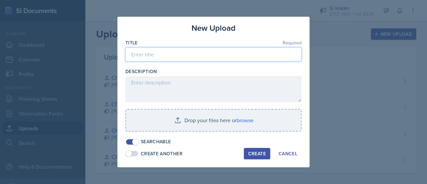
click at [198, 49] on input at bounding box center [214, 54] width 176 height 14
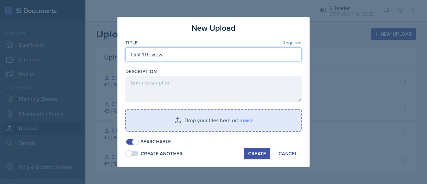
type input "Unit 1 Review"
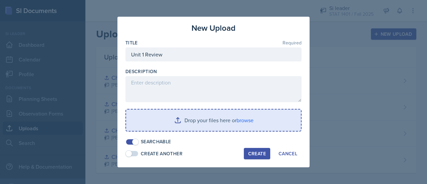
click at [230, 121] on input "file" at bounding box center [213, 119] width 175 height 21
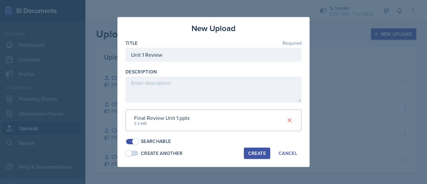
click at [250, 153] on div "Create" at bounding box center [257, 153] width 18 height 5
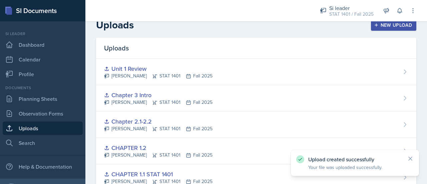
scroll to position [10, 0]
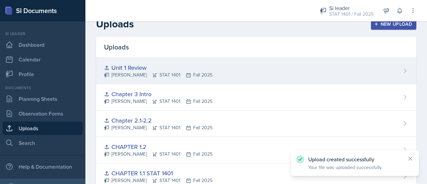
click at [402, 69] on icon at bounding box center [405, 70] width 7 height 7
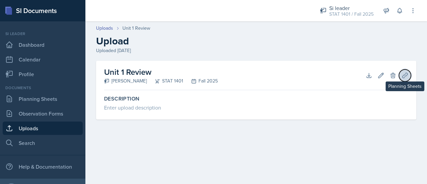
click at [405, 74] on icon at bounding box center [405, 75] width 7 height 7
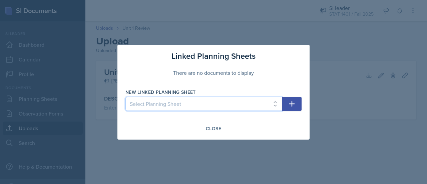
click at [253, 108] on select "Select Planning Sheet Sep 11th, 2025 Sep 9th, 2025 Sep 4th, 2025 Sep 2nd, 2025 …" at bounding box center [204, 104] width 157 height 14
select select "df280dfd-26be-4f0c-bede-2aed6ac034b9"
click at [126, 97] on select "Select Planning Sheet Sep 11th, 2025 Sep 9th, 2025 Sep 4th, 2025 Sep 2nd, 2025 …" at bounding box center [204, 104] width 157 height 14
click at [287, 103] on button "button" at bounding box center [291, 104] width 19 height 14
select select
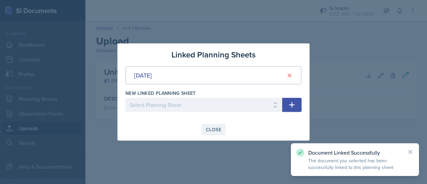
click at [215, 128] on div "Close" at bounding box center [213, 129] width 15 height 5
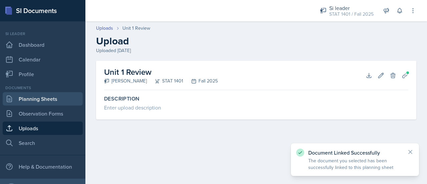
click at [15, 99] on link "Planning Sheets" at bounding box center [43, 98] width 80 height 13
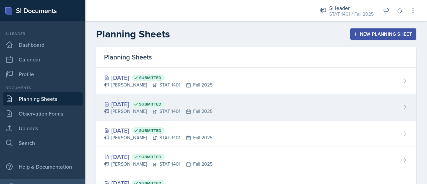
click at [205, 103] on div "Sep 9th, 2025 Submitted" at bounding box center [158, 103] width 108 height 9
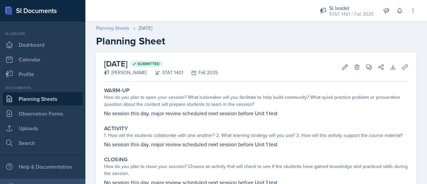
click at [126, 27] on link "Planning Sheets" at bounding box center [112, 28] width 33 height 7
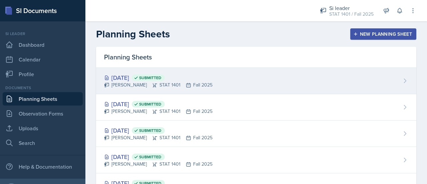
click at [152, 88] on div "[PERSON_NAME] STAT 1401 Fall 2025" at bounding box center [158, 84] width 108 height 7
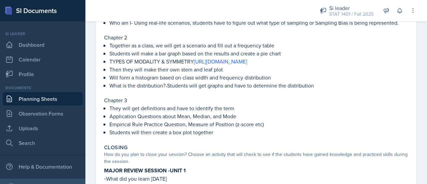
scroll to position [290, 0]
